Goal: Check status

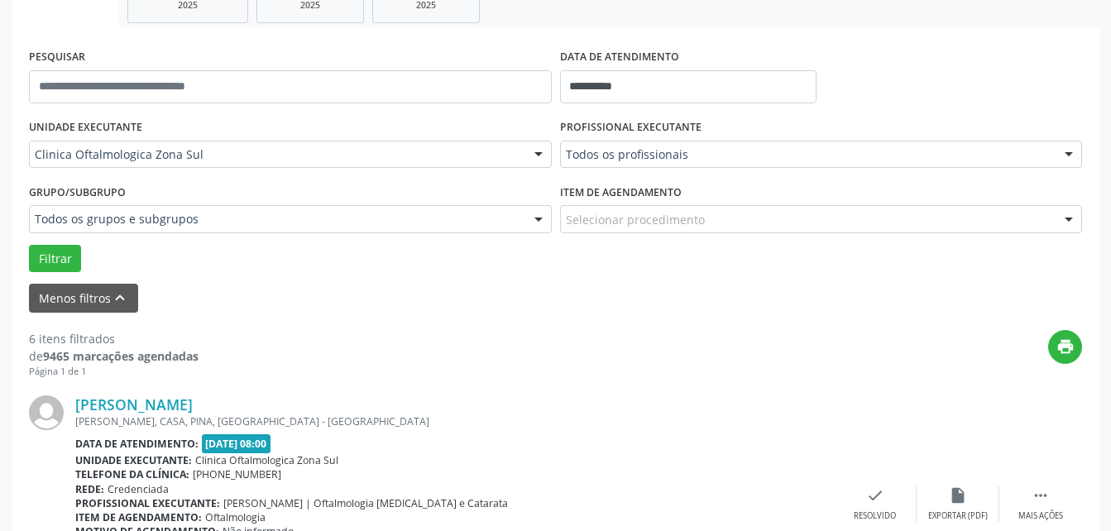
scroll to position [247, 0]
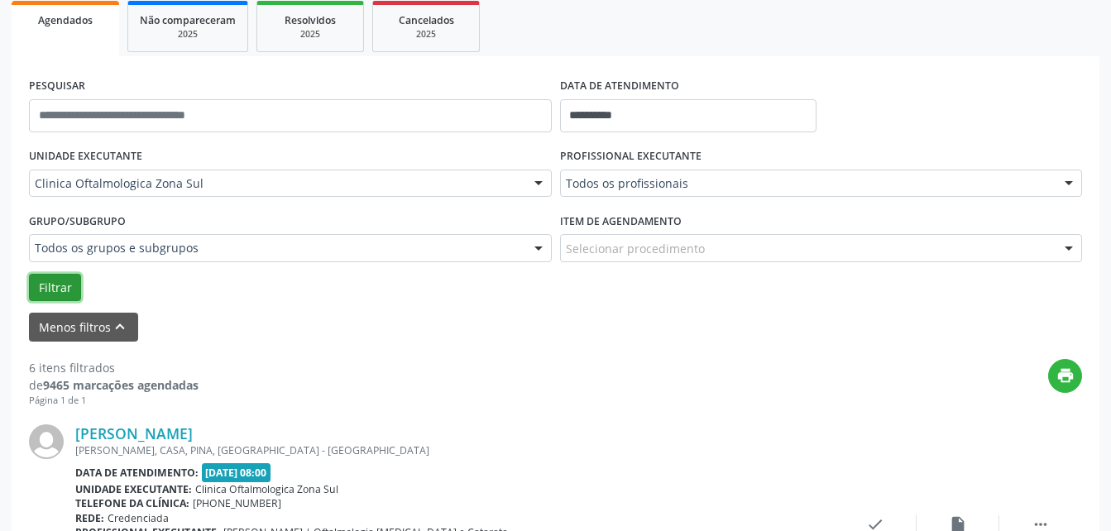
click at [59, 288] on button "Filtrar" at bounding box center [55, 288] width 52 height 28
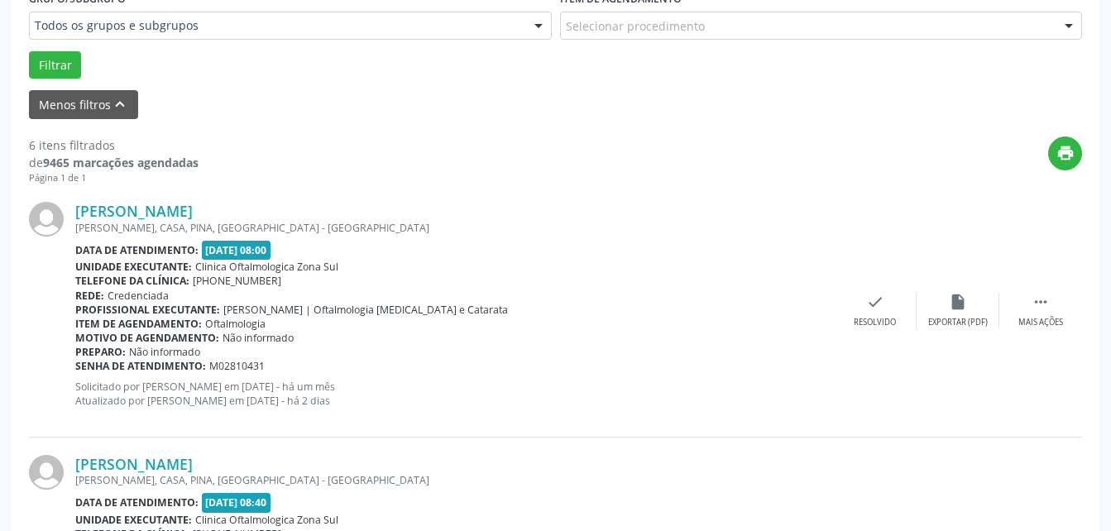
scroll to position [164, 0]
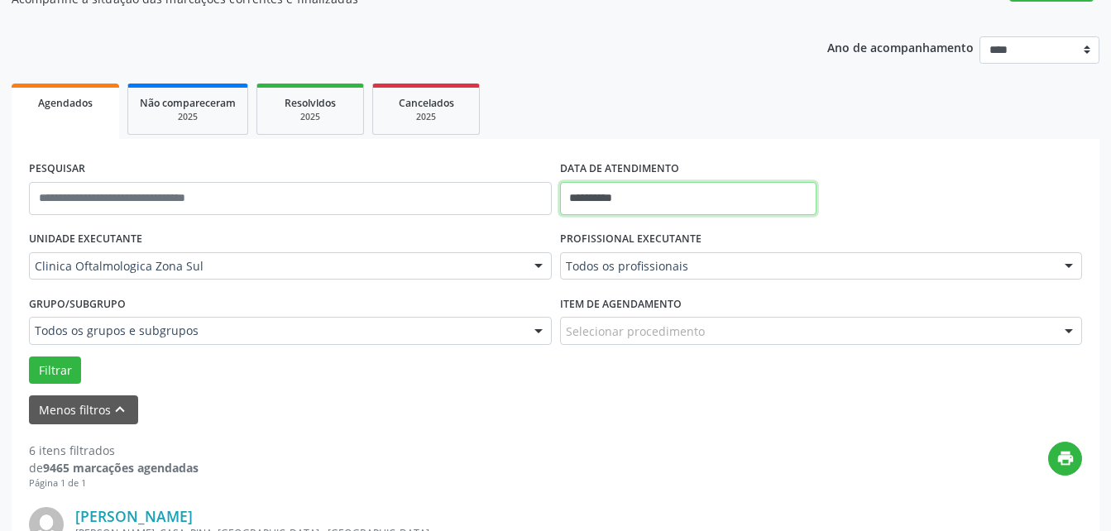
click at [613, 195] on input "**********" at bounding box center [688, 198] width 257 height 33
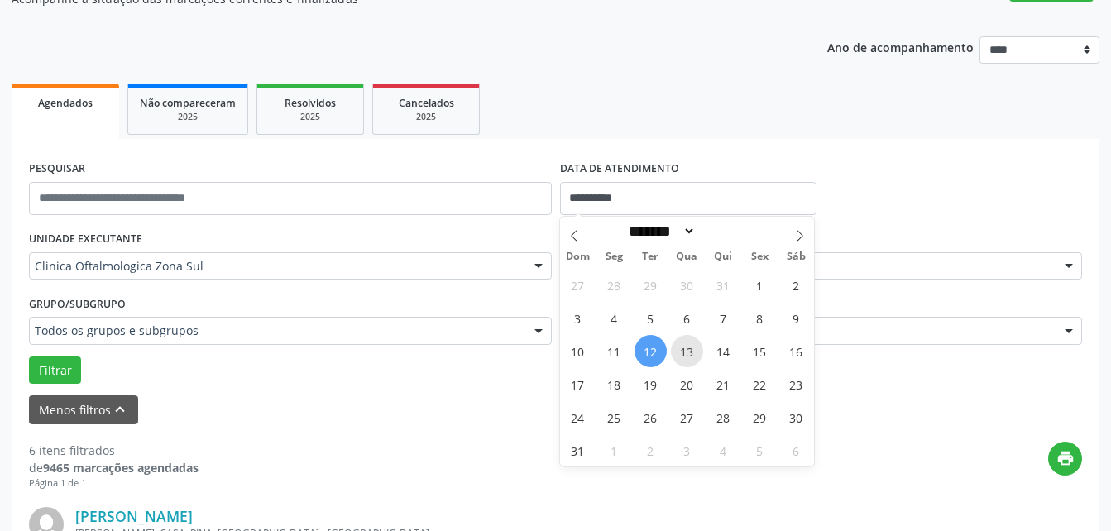
click at [686, 353] on span "13" at bounding box center [687, 351] width 32 height 32
type input "**********"
click at [687, 354] on span "13" at bounding box center [687, 351] width 32 height 32
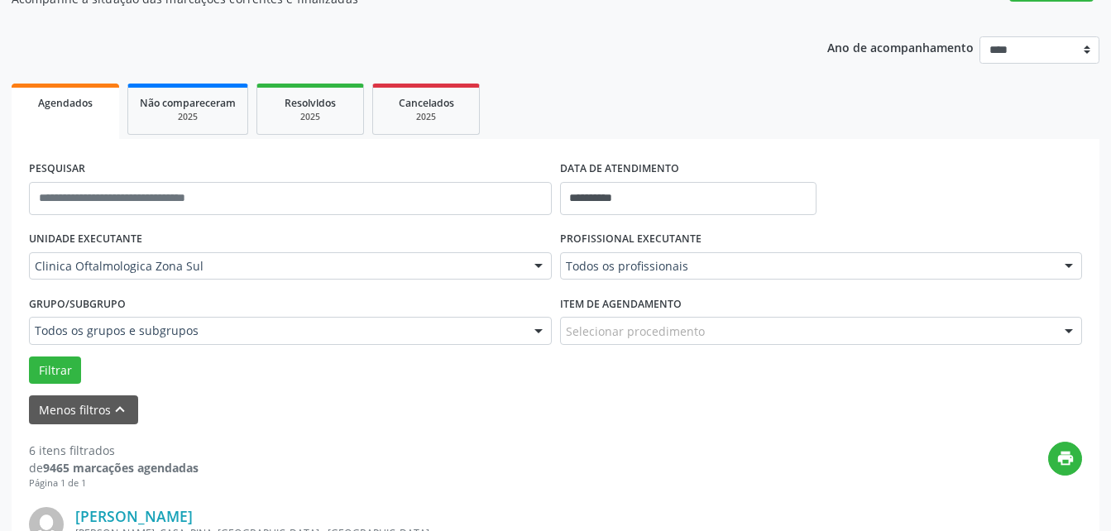
click at [687, 354] on div "Item de agendamento Selecionar procedimento #0000 - Alergologia #0001 - Angiolo…" at bounding box center [821, 323] width 531 height 65
click at [45, 367] on button "Filtrar" at bounding box center [55, 371] width 52 height 28
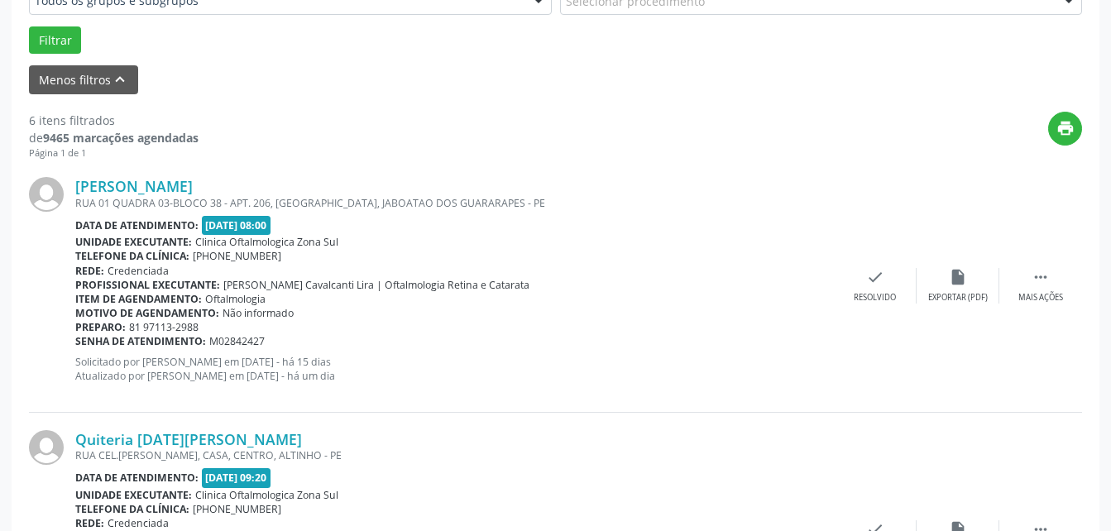
scroll to position [495, 0]
click at [708, 303] on div "Item de agendamento: Oftalmologia" at bounding box center [454, 298] width 759 height 14
click at [650, 275] on div "Rede: Credenciada" at bounding box center [454, 270] width 759 height 14
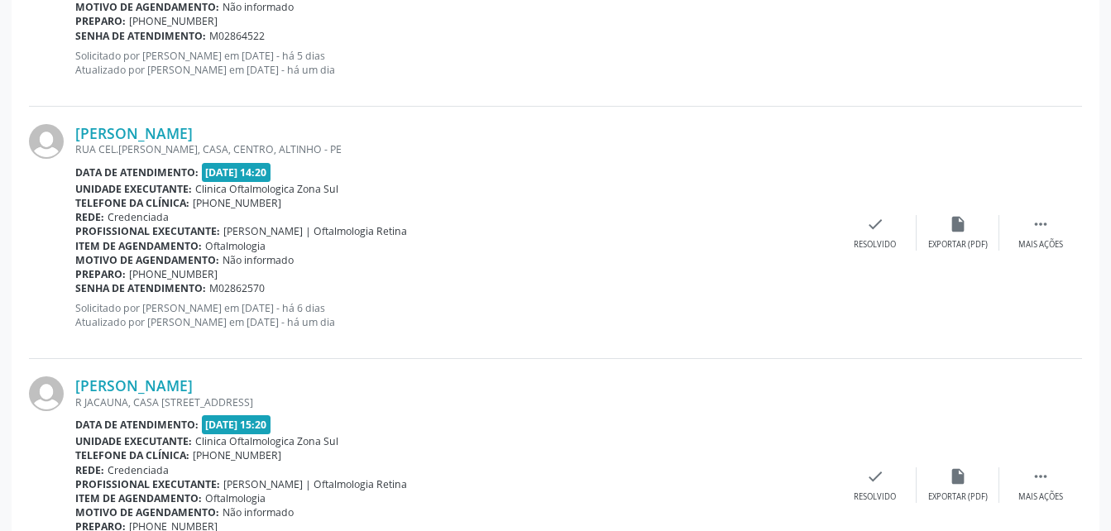
scroll to position [1667, 0]
